Goal: Check status: Check status

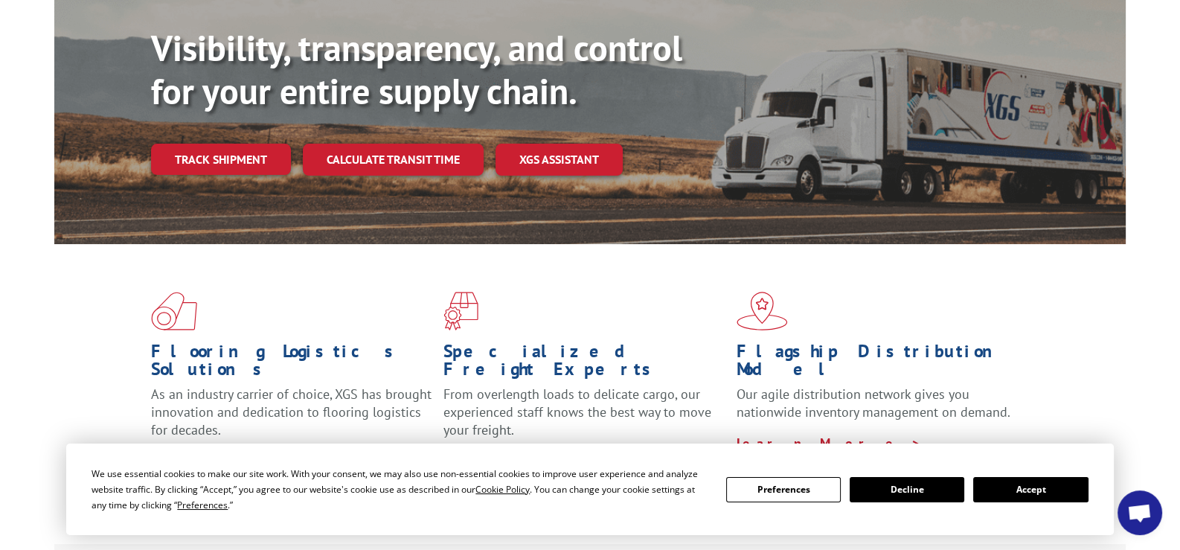
scroll to position [223, 0]
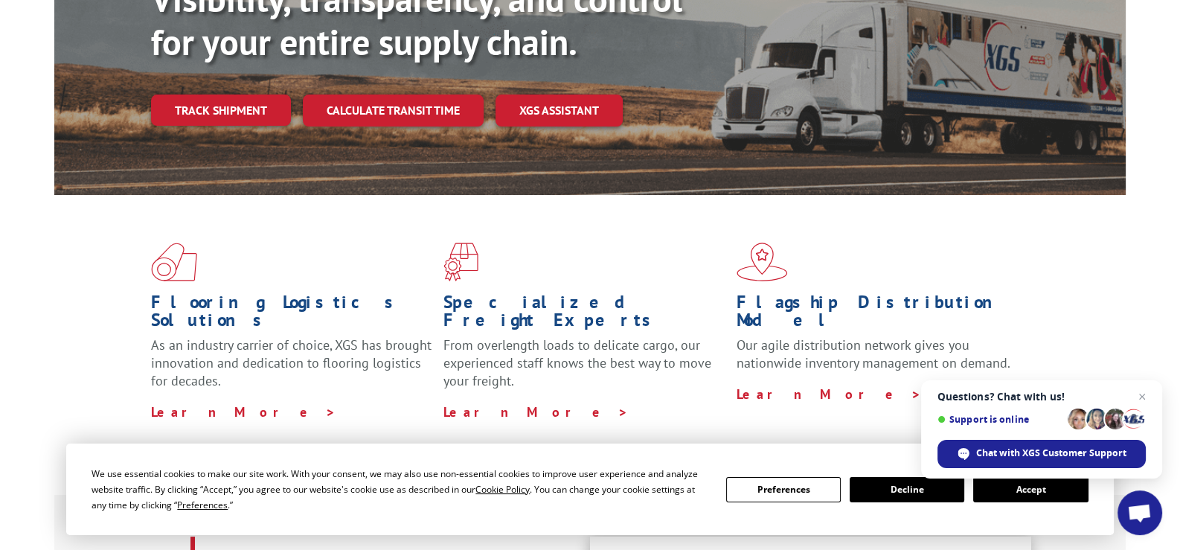
click at [1057, 490] on button "Accept" at bounding box center [1030, 489] width 115 height 25
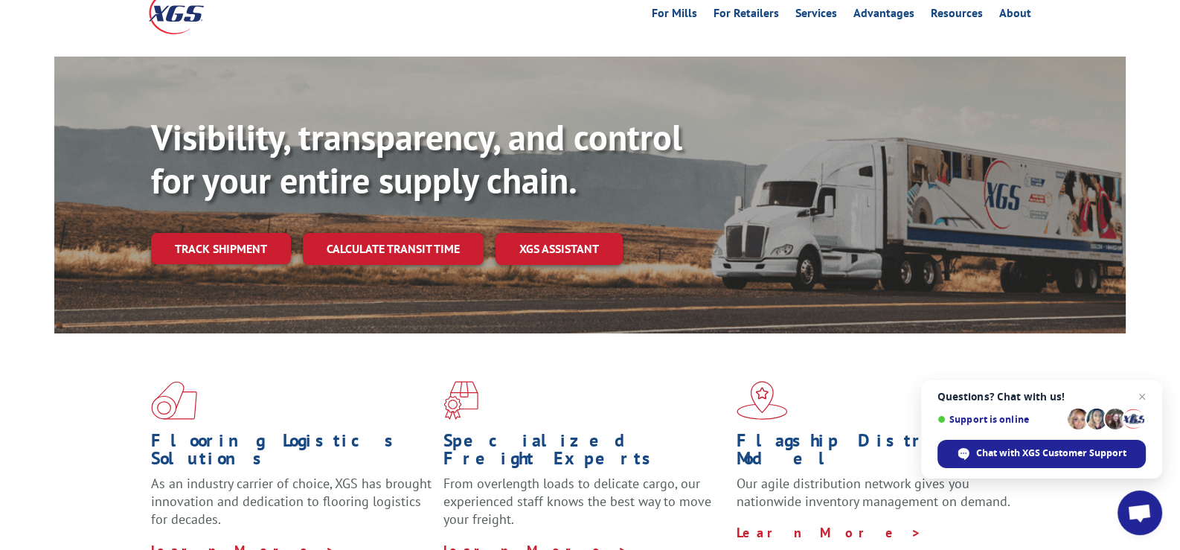
scroll to position [0, 0]
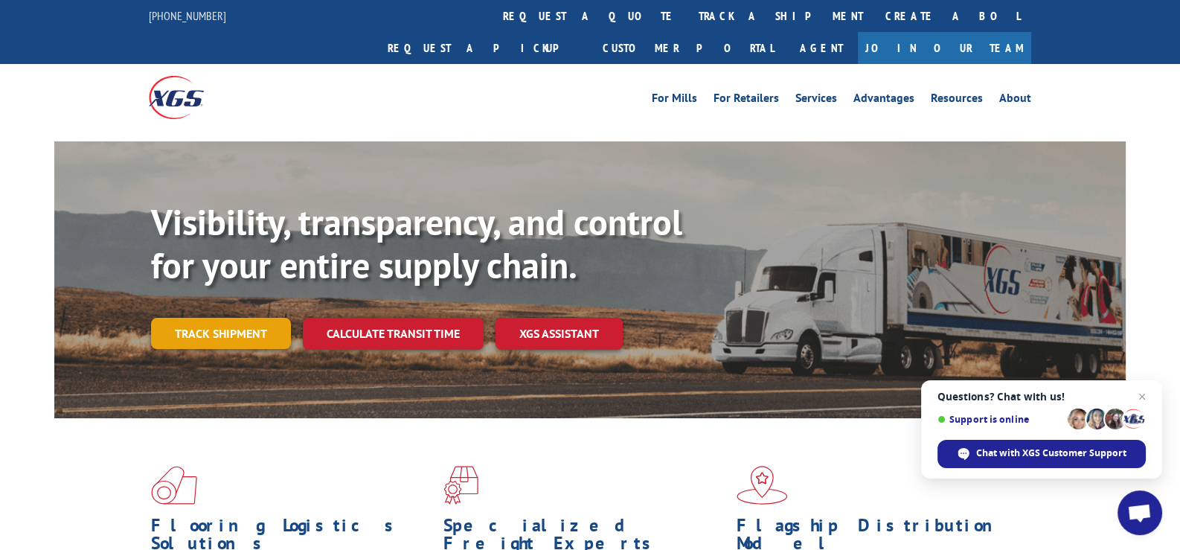
click at [216, 318] on link "Track shipment" at bounding box center [221, 333] width 140 height 31
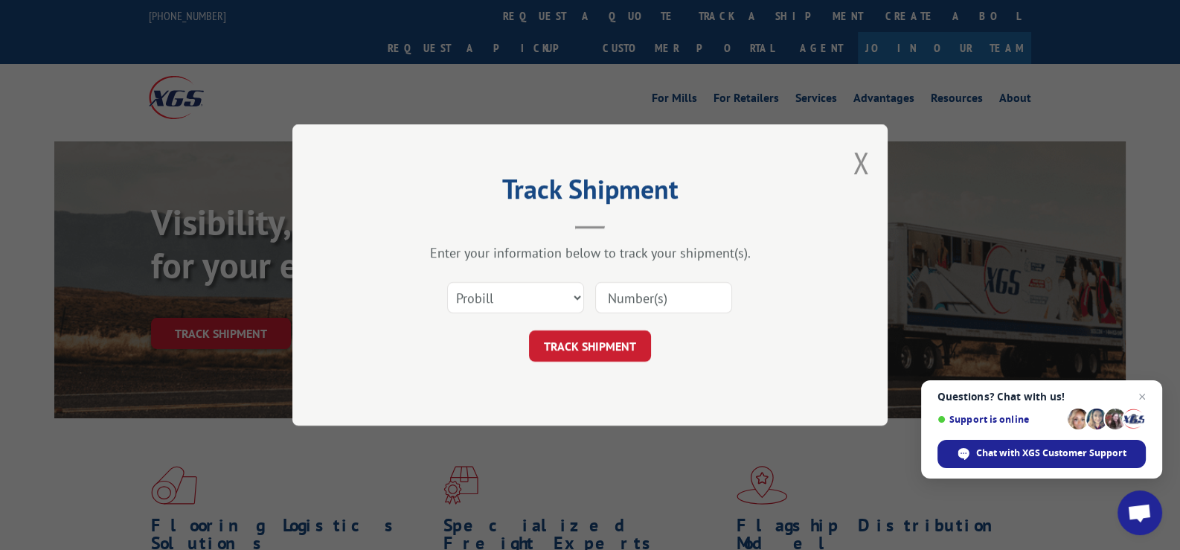
click at [688, 282] on div at bounding box center [663, 297] width 137 height 34
click at [680, 297] on input at bounding box center [663, 297] width 137 height 31
click at [677, 298] on input at bounding box center [663, 297] width 137 height 31
paste input "16945379"
type input "16945379"
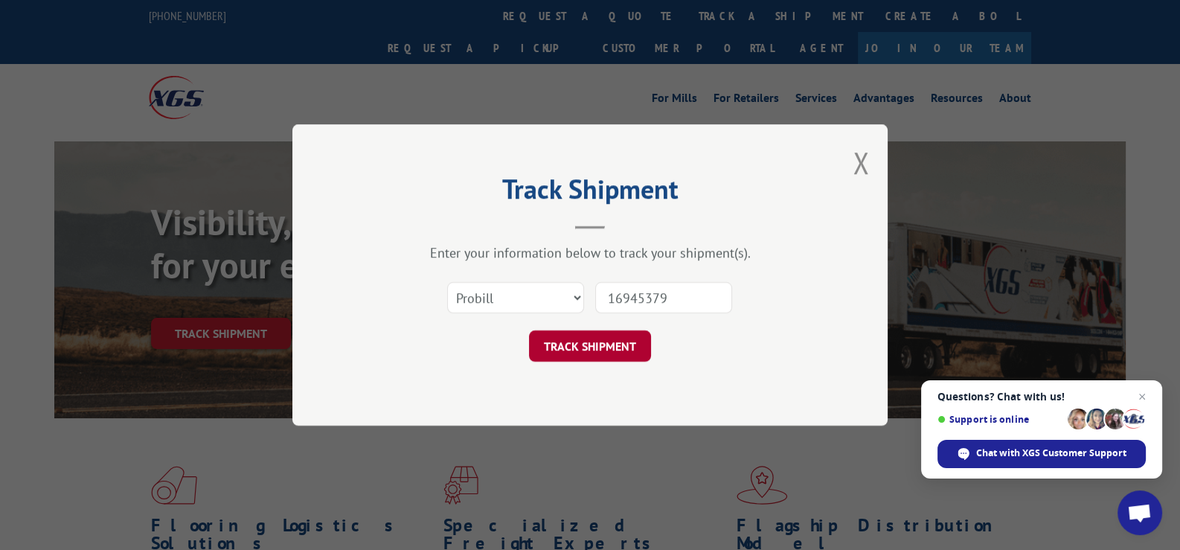
click at [597, 343] on button "TRACK SHIPMENT" at bounding box center [590, 345] width 122 height 31
